Goal: Book appointment/travel/reservation

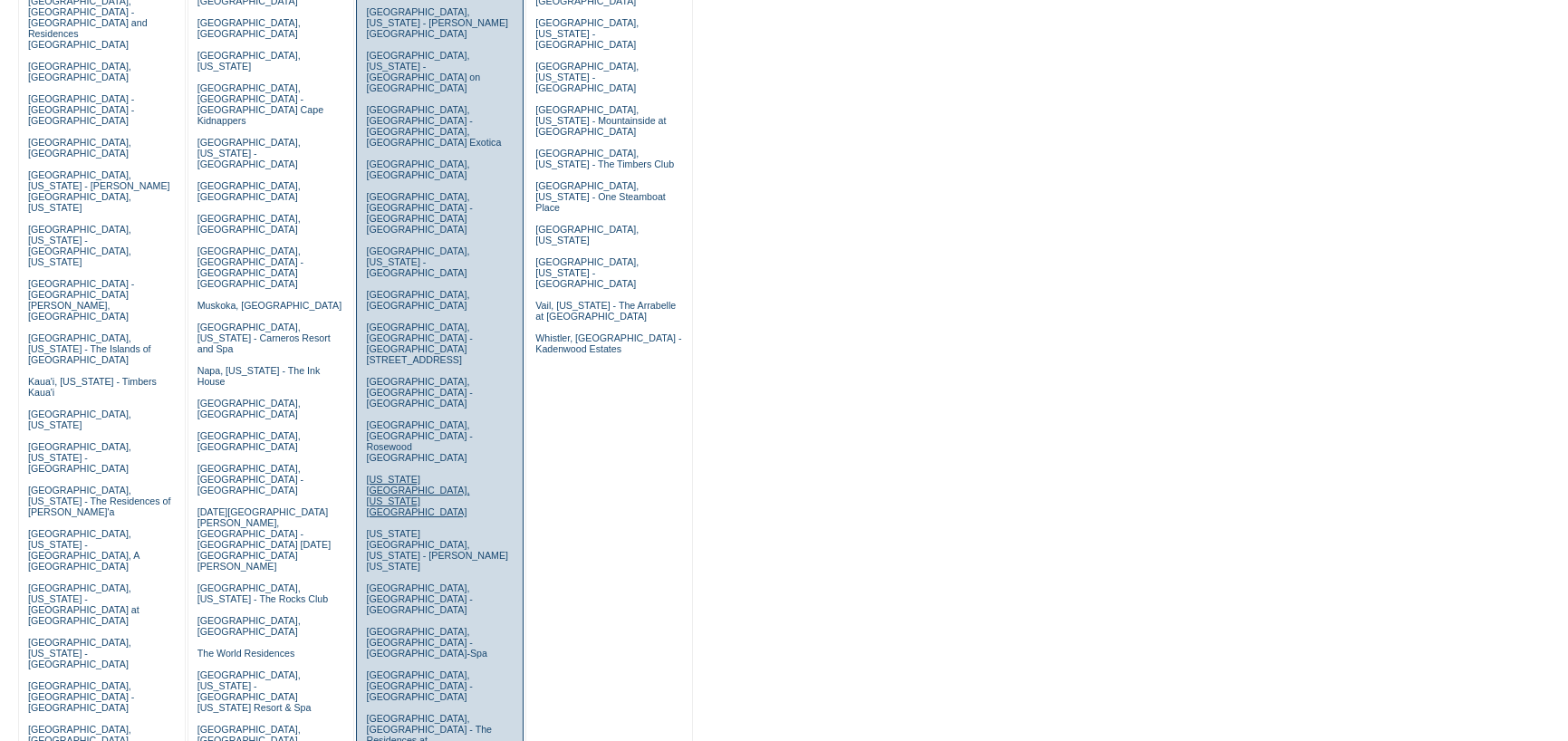
scroll to position [363, 0]
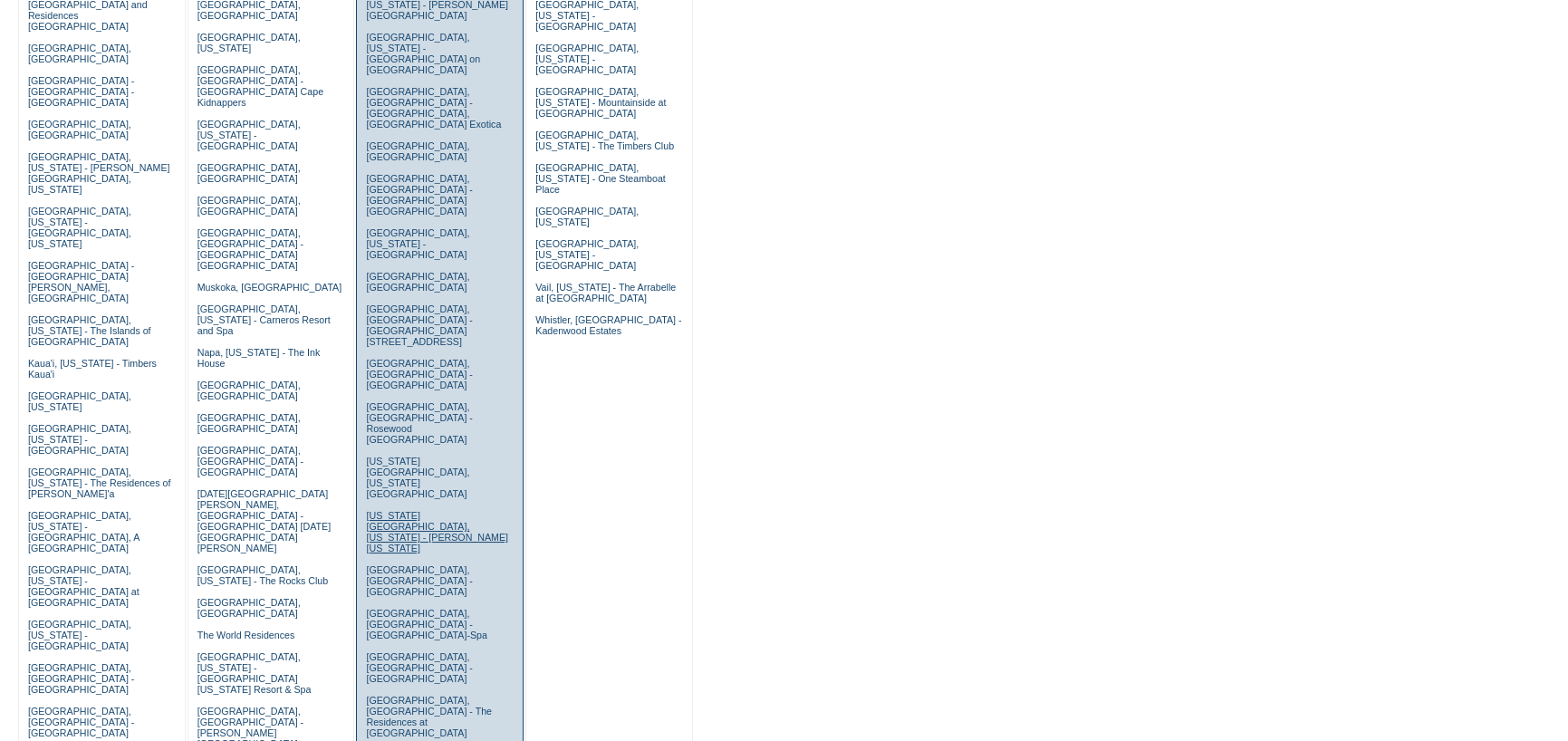
click at [386, 510] on link "[US_STATE][GEOGRAPHIC_DATA], [US_STATE] - [PERSON_NAME] [US_STATE]" at bounding box center [437, 532] width 142 height 44
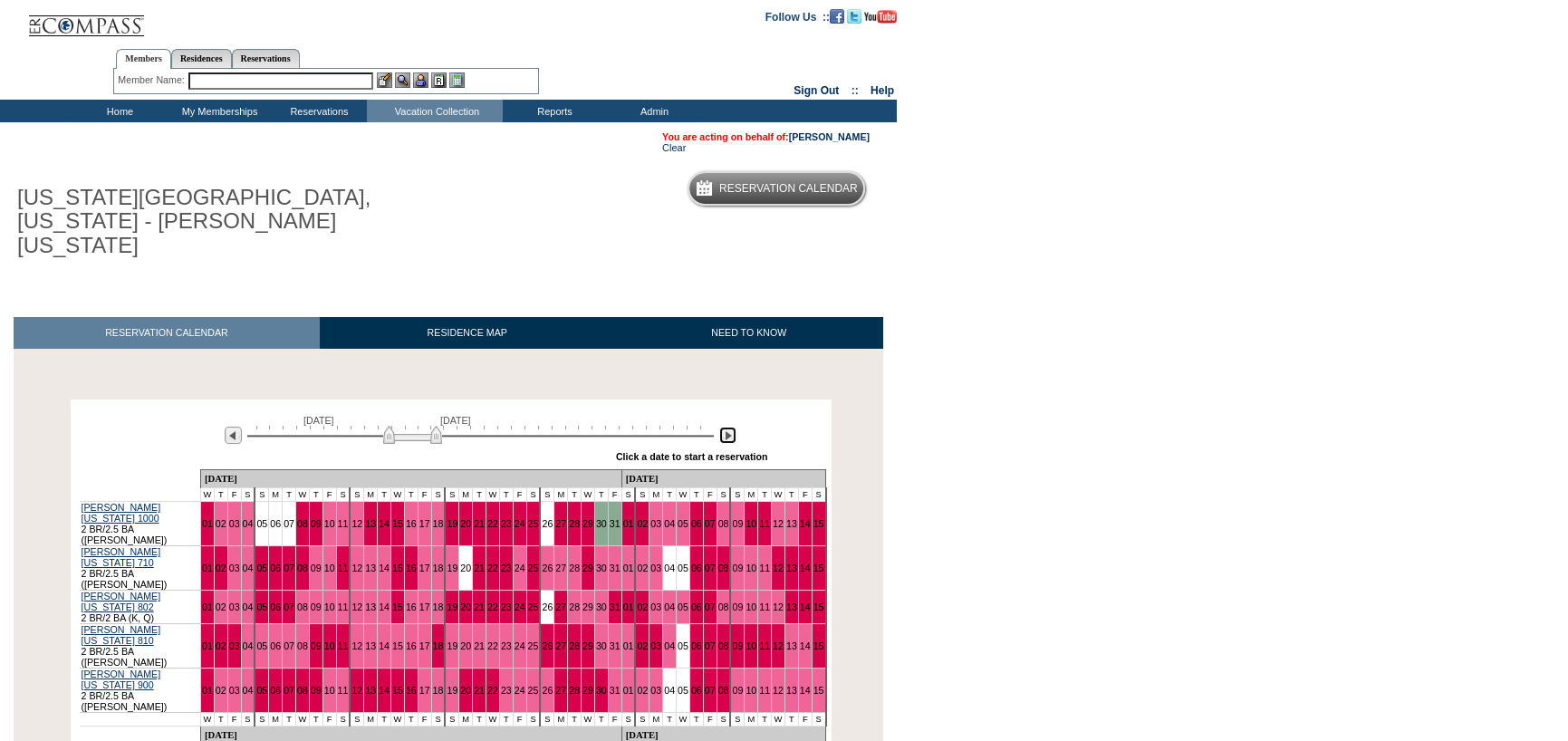
click at [731, 427] on img at bounding box center [727, 435] width 17 height 17
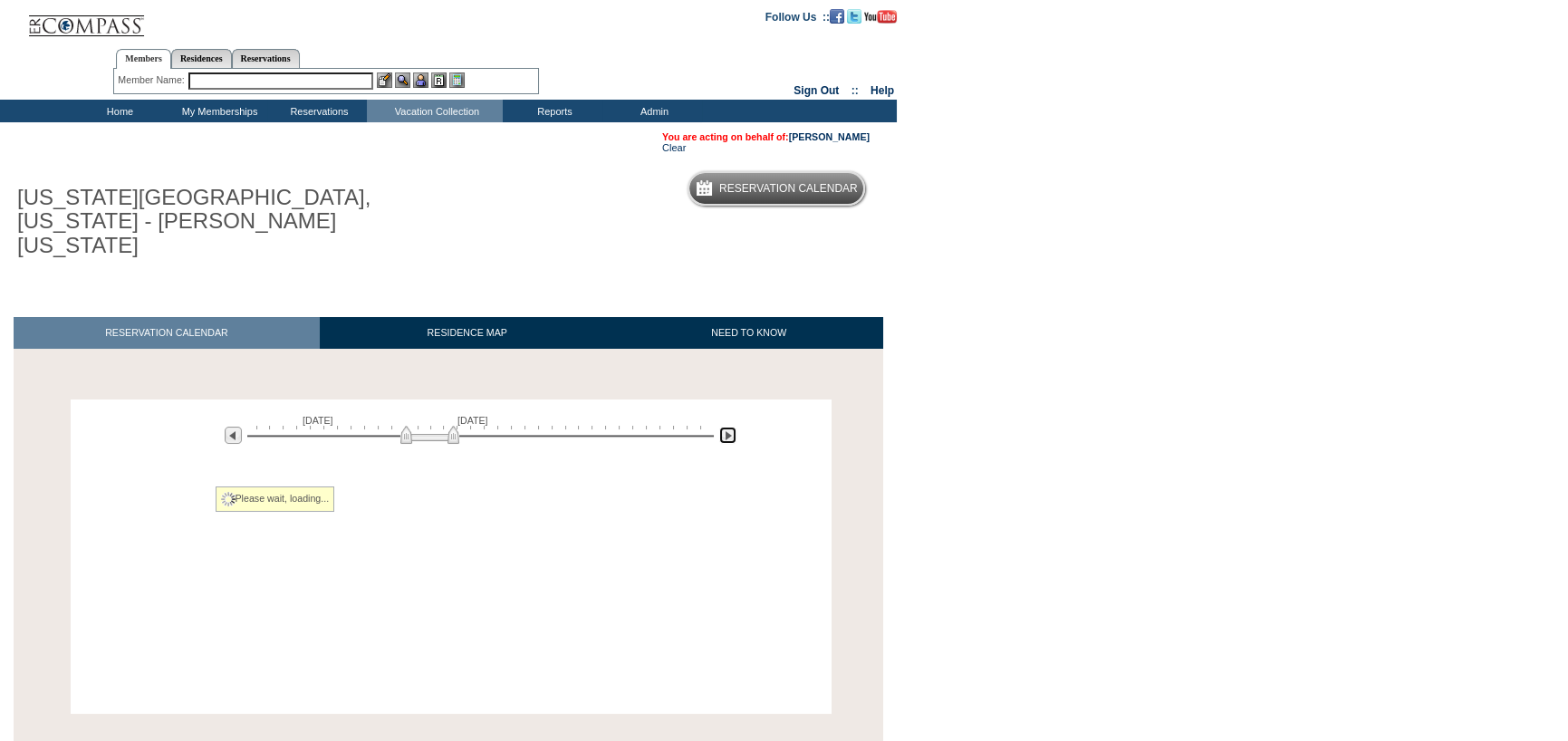
click at [731, 427] on img at bounding box center [727, 435] width 17 height 17
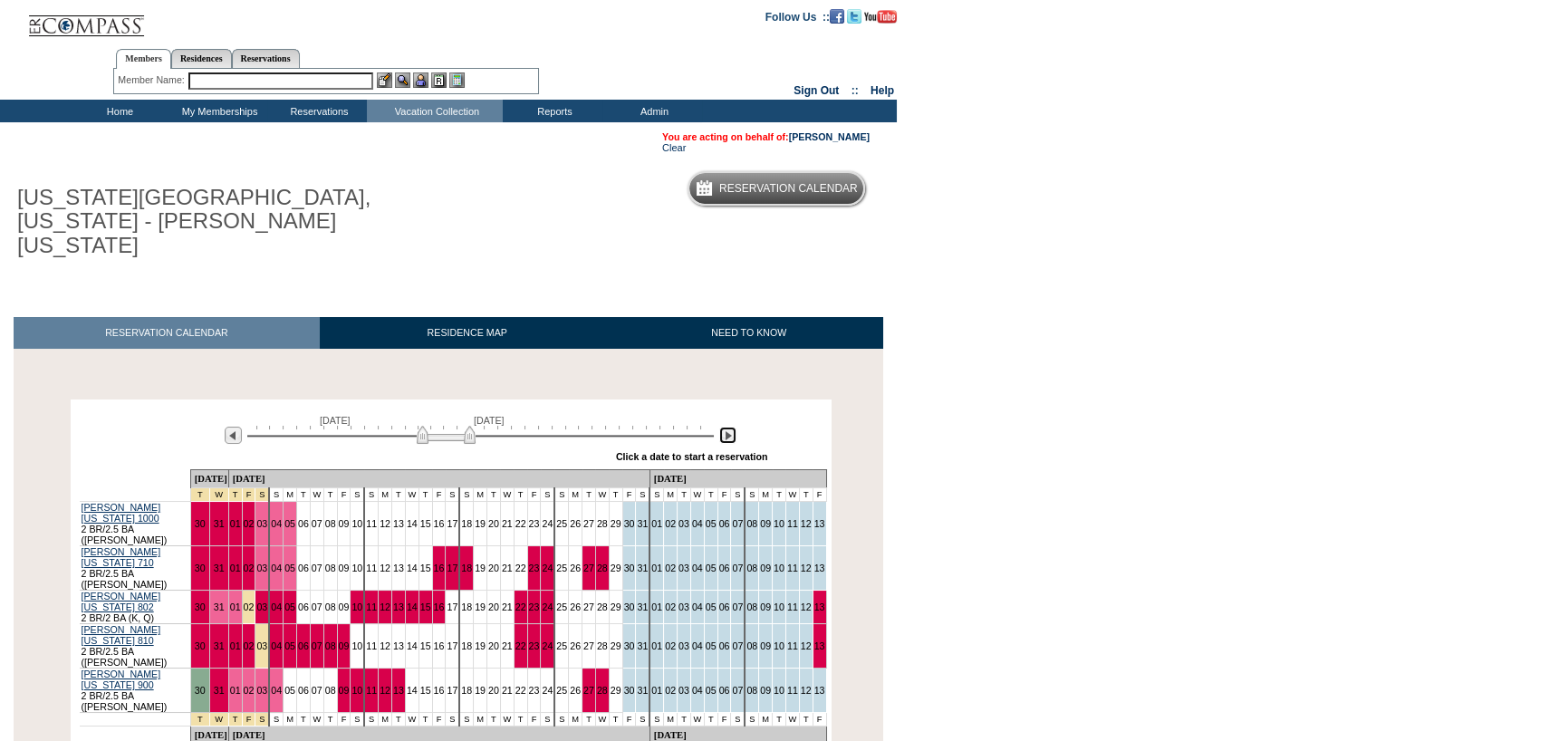
click at [731, 427] on img at bounding box center [727, 435] width 17 height 17
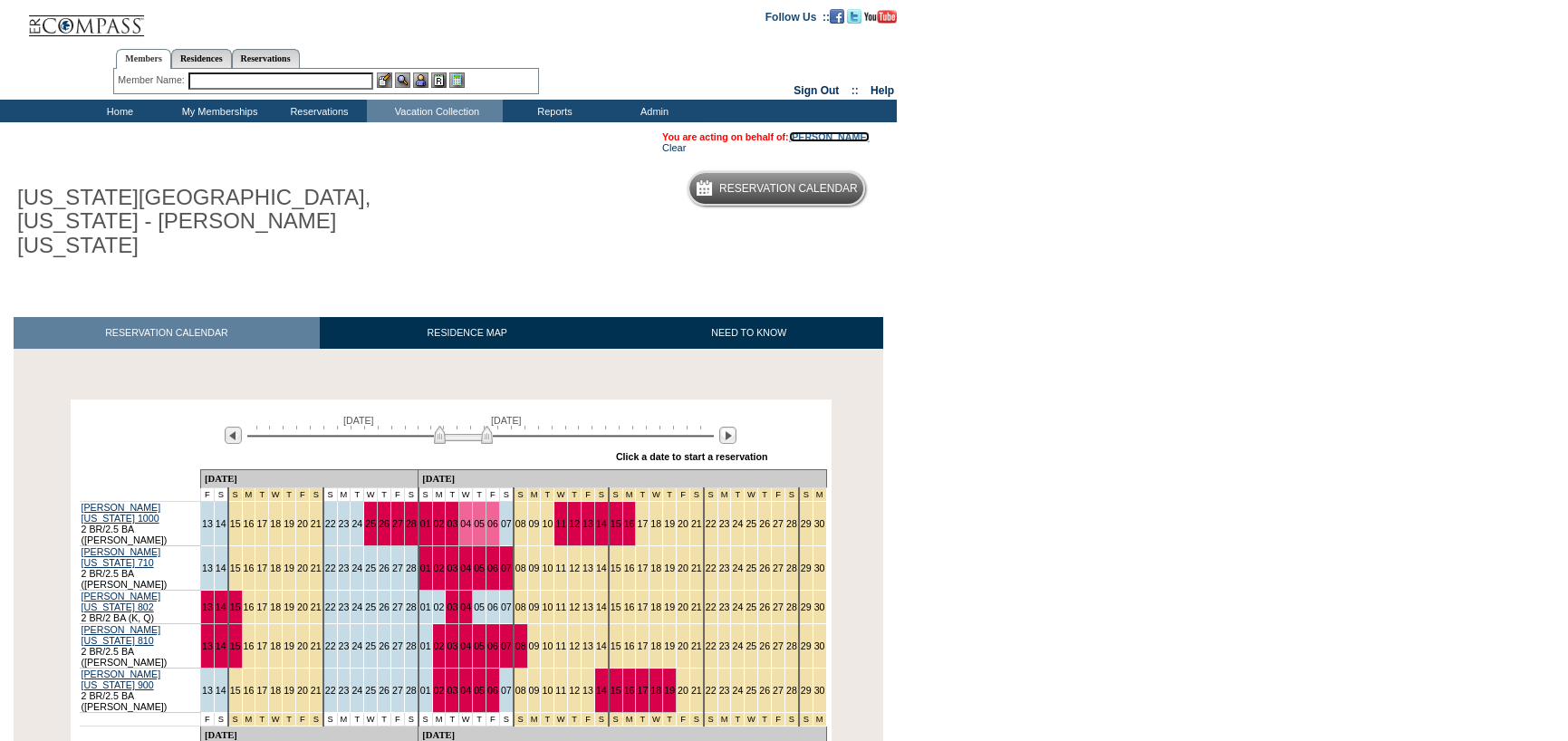
click at [841, 136] on link "[PERSON_NAME]" at bounding box center [829, 136] width 81 height 10
